Goal: Task Accomplishment & Management: Complete application form

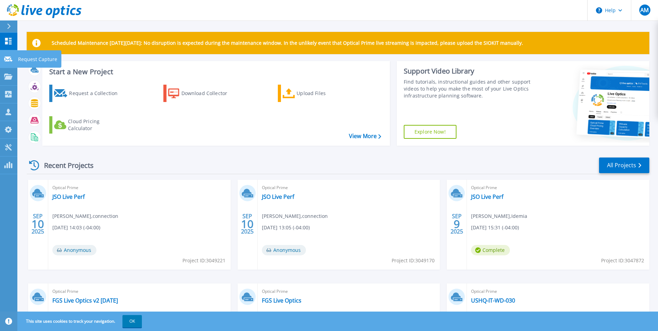
click at [8, 60] on icon at bounding box center [8, 59] width 8 height 5
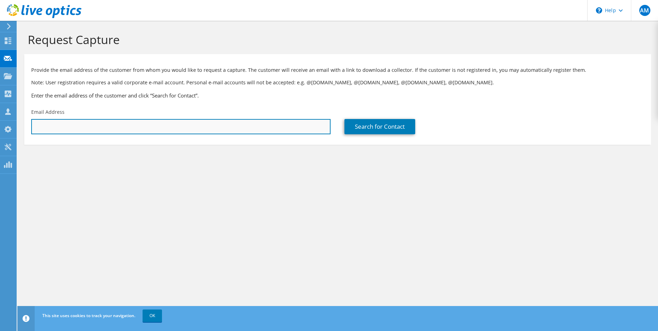
click at [115, 127] on input "text" at bounding box center [180, 126] width 299 height 15
paste input "[PERSON_NAME][EMAIL_ADDRESS][DOMAIN_NAME]"
type input "[PERSON_NAME][EMAIL_ADDRESS][DOMAIN_NAME]"
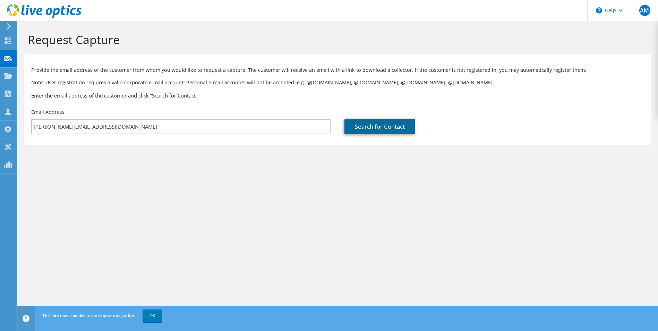
click at [352, 128] on link "Search for Contact" at bounding box center [379, 126] width 71 height 15
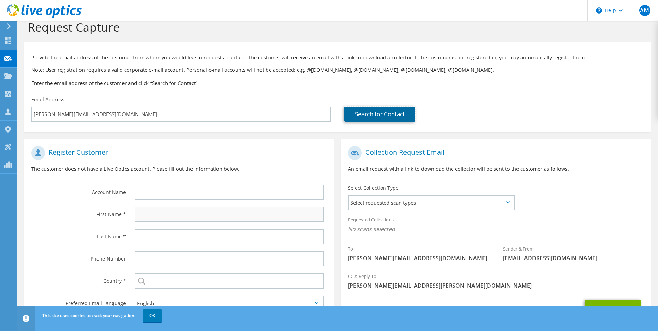
scroll to position [49, 0]
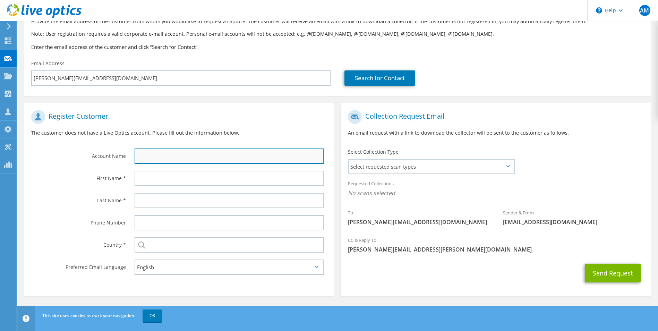
click at [193, 156] on input "text" at bounding box center [229, 155] width 189 height 15
type input "Golden Oil"
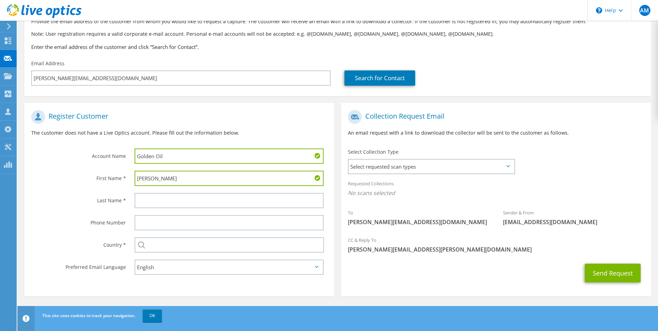
type input "[PERSON_NAME]"
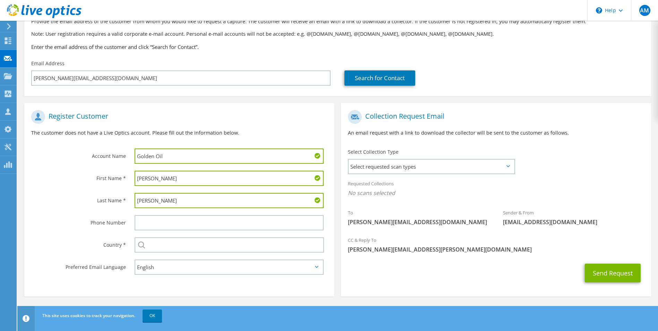
type input "[PERSON_NAME]"
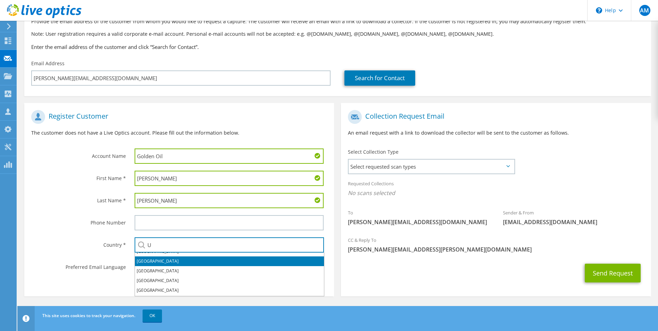
scroll to position [35, 0]
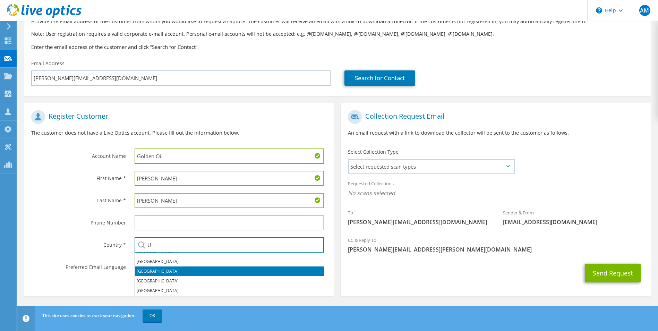
click at [168, 268] on li "[GEOGRAPHIC_DATA]" at bounding box center [229, 271] width 189 height 10
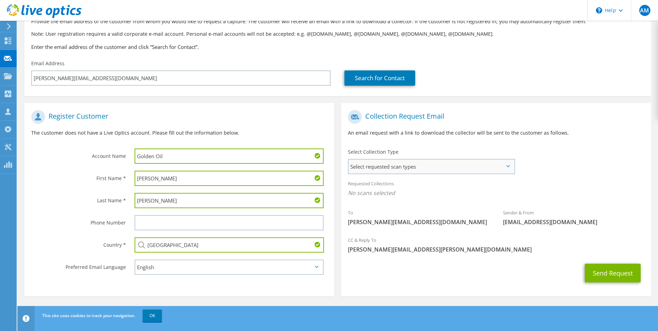
type input "[GEOGRAPHIC_DATA]"
click at [430, 171] on span "Select requested scan types" at bounding box center [430, 166] width 165 height 14
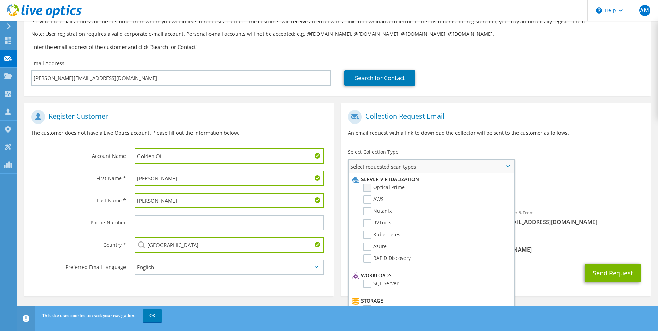
click at [373, 187] on label "Optical Prime" at bounding box center [384, 187] width 42 height 8
click at [0, 0] on input "Optical Prime" at bounding box center [0, 0] width 0 height 0
click at [558, 156] on div "To [PERSON_NAME][EMAIL_ADDRESS][DOMAIN_NAME] Sender & From [EMAIL_ADDRESS][DOMA…" at bounding box center [496, 170] width 310 height 128
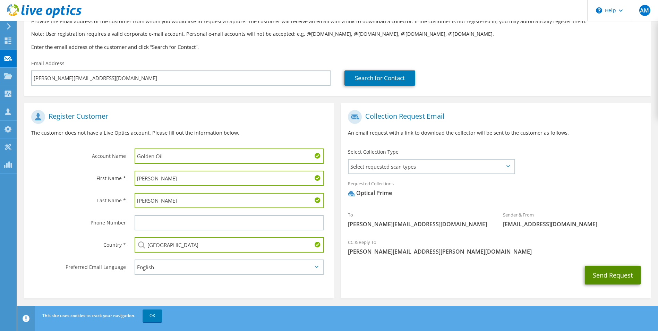
click at [609, 273] on button "Send Request" at bounding box center [613, 275] width 56 height 19
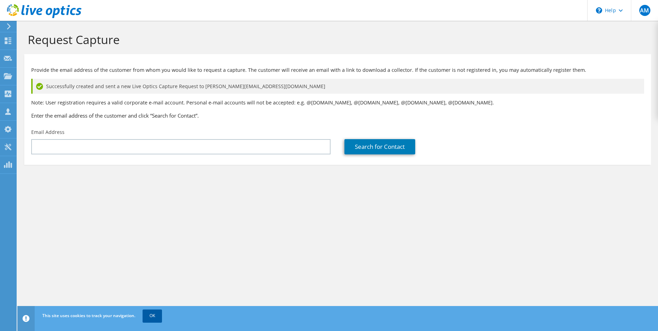
click at [157, 317] on link "OK" at bounding box center [151, 315] width 19 height 12
